Goal: Complete application form

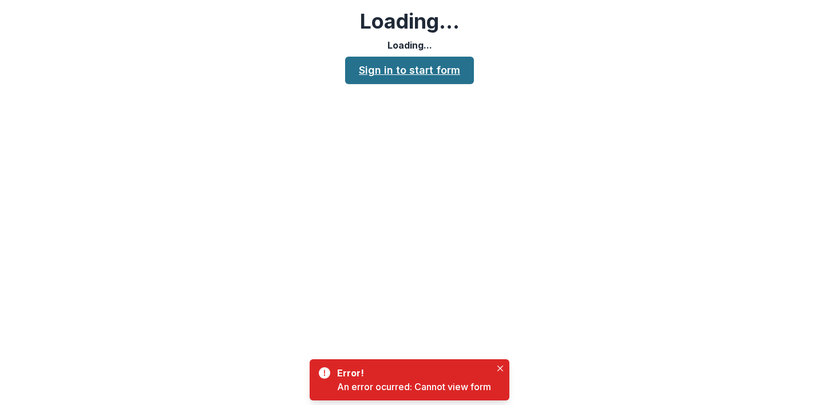
click at [440, 69] on link "Sign in to start form" at bounding box center [409, 70] width 129 height 27
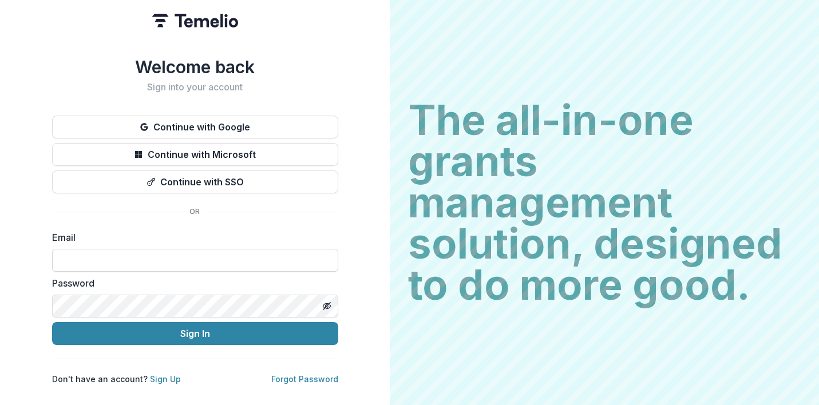
click at [144, 256] on input at bounding box center [195, 260] width 286 height 23
type input "**********"
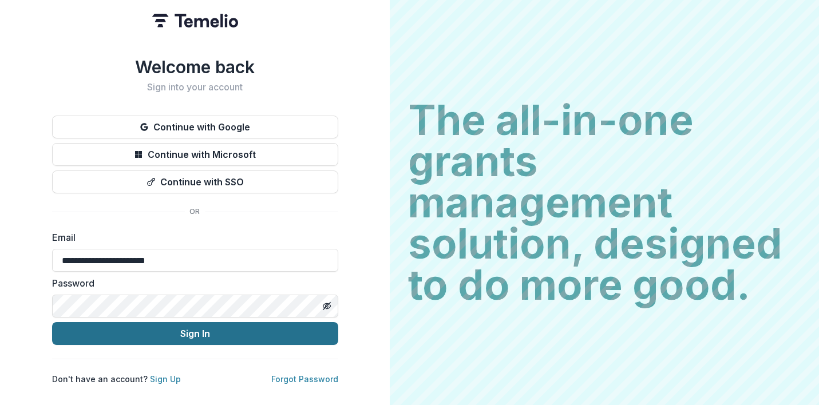
click at [153, 326] on button "Sign In" at bounding box center [195, 333] width 286 height 23
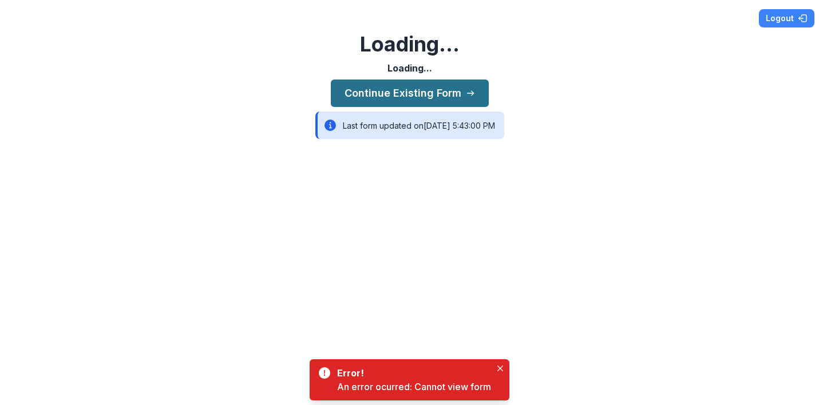
click at [360, 95] on button "Continue Existing Form" at bounding box center [410, 93] width 158 height 27
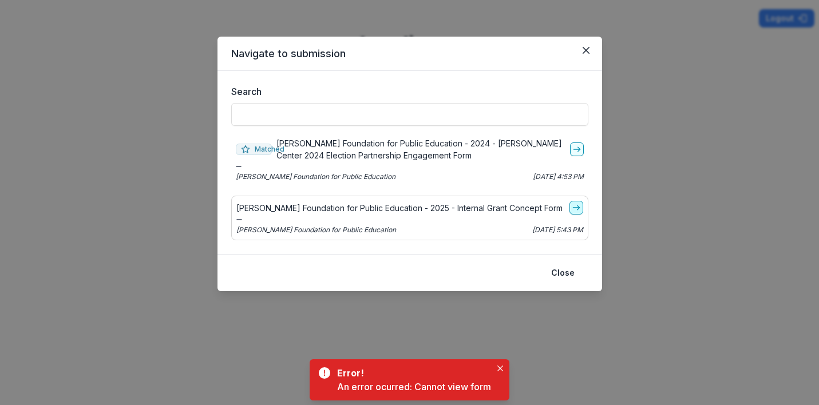
click at [579, 208] on icon "go-to" at bounding box center [575, 207] width 9 height 9
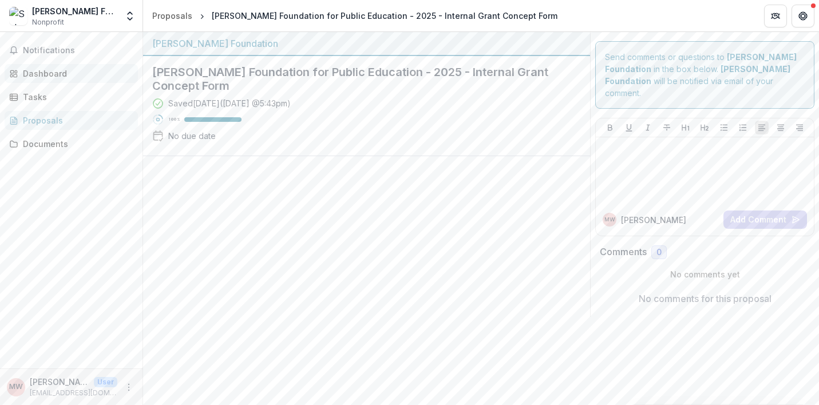
click at [53, 73] on div "Dashboard" at bounding box center [76, 73] width 106 height 12
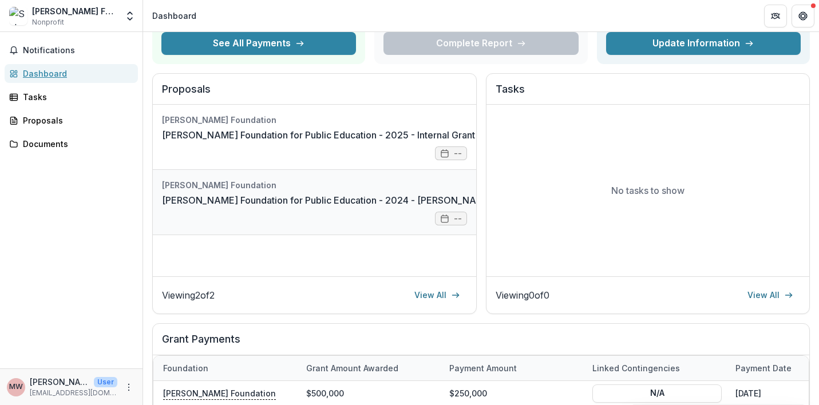
scroll to position [110, 0]
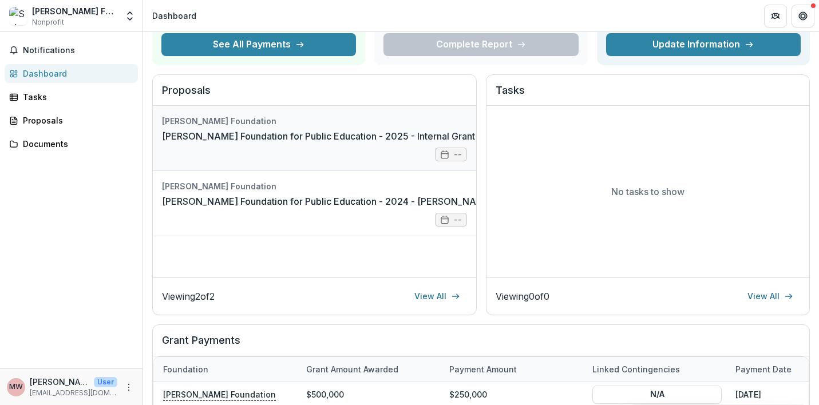
click at [402, 139] on link "Schott Foundation for Public Education - 2025 - Internal Grant Concept Form" at bounding box center [350, 136] width 376 height 14
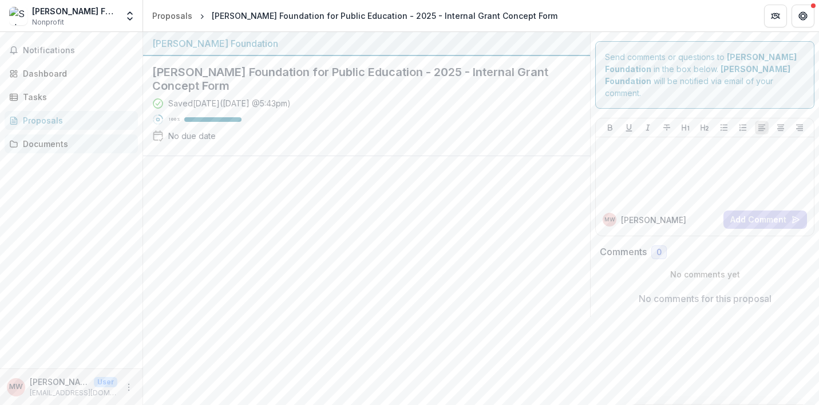
click at [55, 141] on div "Documents" at bounding box center [76, 144] width 106 height 12
